Goal: Task Accomplishment & Management: Manage account settings

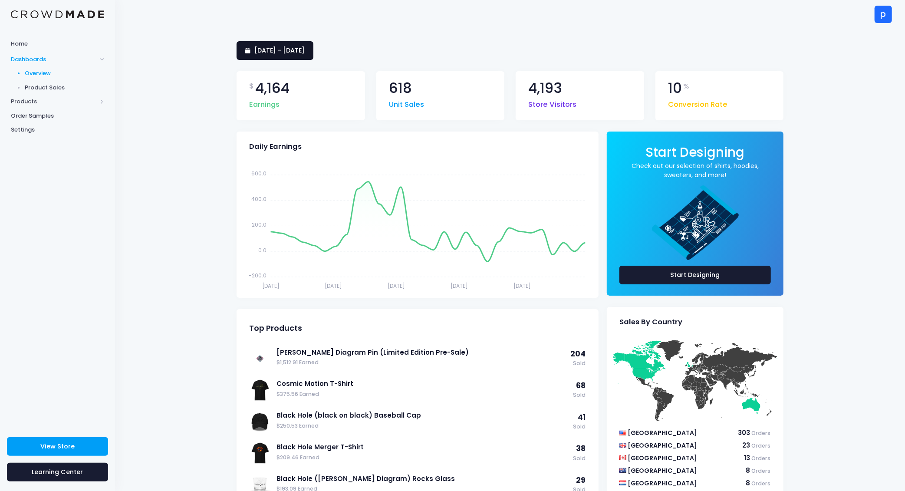
click at [305, 51] on span "27 August 2025 - 25 September 2025" at bounding box center [279, 50] width 50 height 9
click at [284, 132] on li "This Month" at bounding box center [275, 130] width 76 height 14
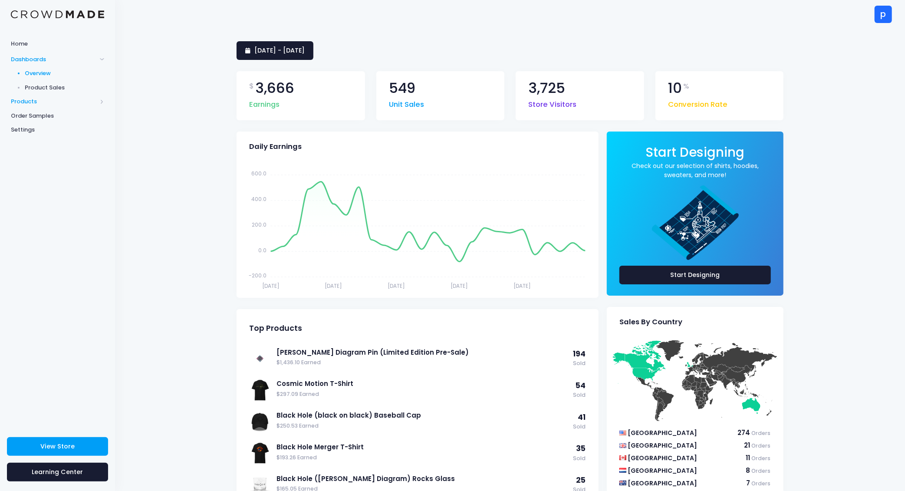
click at [68, 102] on span "Products" at bounding box center [54, 101] width 86 height 9
click at [67, 102] on span "Product Editor" at bounding box center [64, 101] width 79 height 9
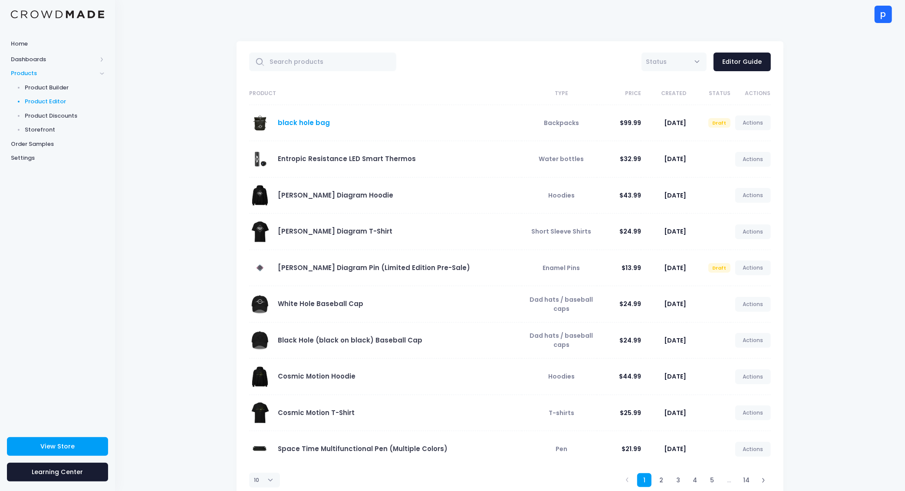
click at [295, 124] on link "black hole bag" at bounding box center [304, 122] width 52 height 9
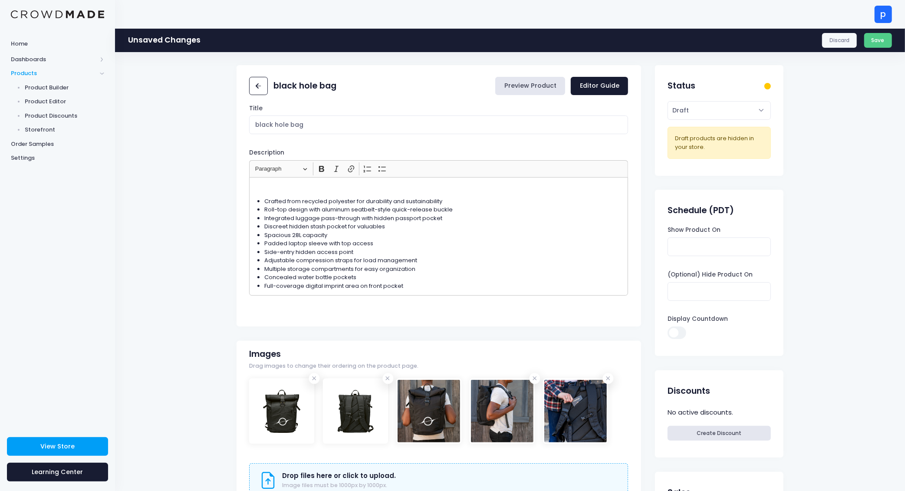
click at [543, 91] on link "Preview Product" at bounding box center [530, 86] width 70 height 19
click at [884, 41] on button "Save" at bounding box center [878, 40] width 28 height 15
